Goal: Check status: Check status

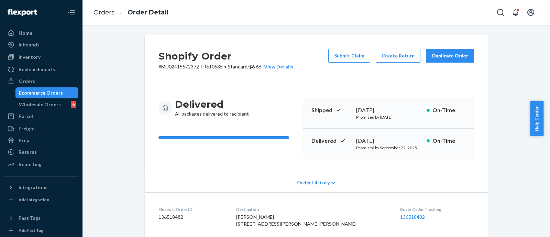
click at [24, 80] on div "Orders" at bounding box center [27, 81] width 16 height 7
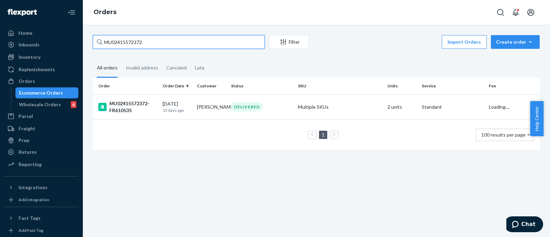
drag, startPoint x: 162, startPoint y: 42, endPoint x: 105, endPoint y: 39, distance: 56.8
click at [105, 39] on input "MU02415572372" at bounding box center [179, 42] width 172 height 14
paste input "7904"
type input "MU02415577904"
click at [121, 102] on div "MU02415577904-FR616148" at bounding box center [127, 107] width 59 height 14
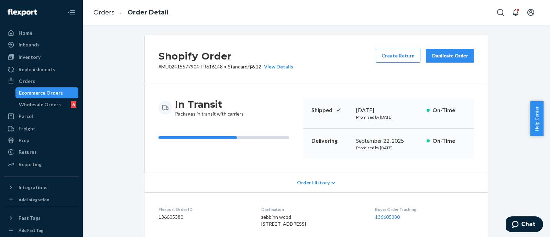
click at [369, 158] on div "Delivering [DATE] Promised by [DATE] On-Time" at bounding box center [388, 144] width 171 height 30
